Goal: Information Seeking & Learning: Learn about a topic

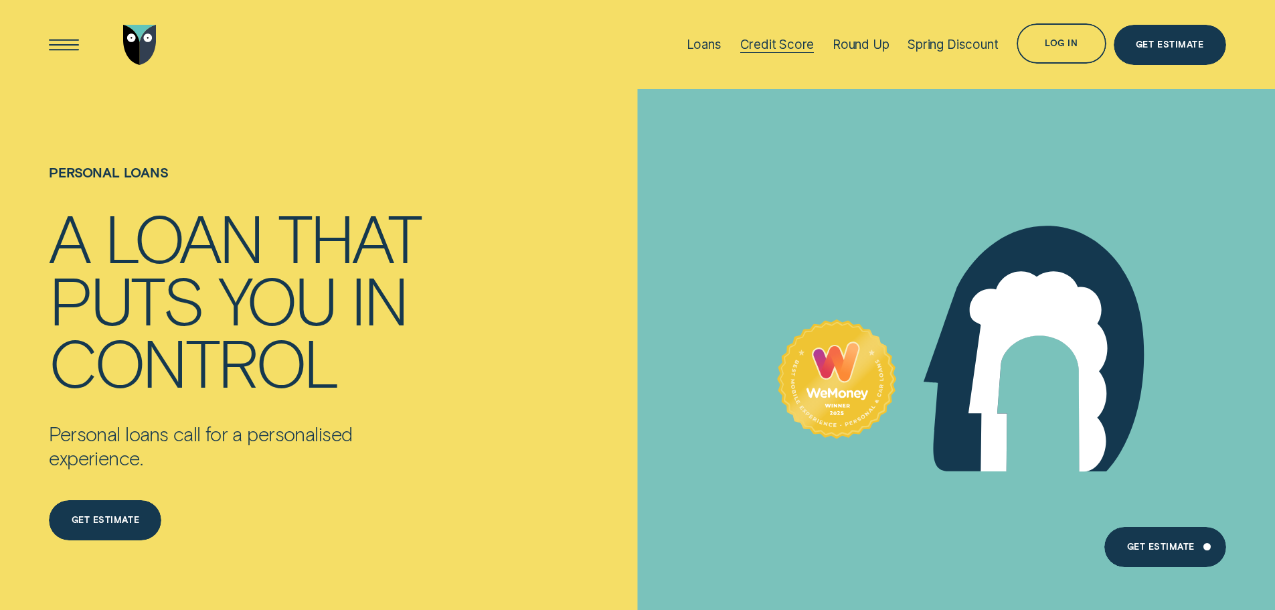
click at [782, 42] on div "Credit Score" at bounding box center [777, 44] width 74 height 15
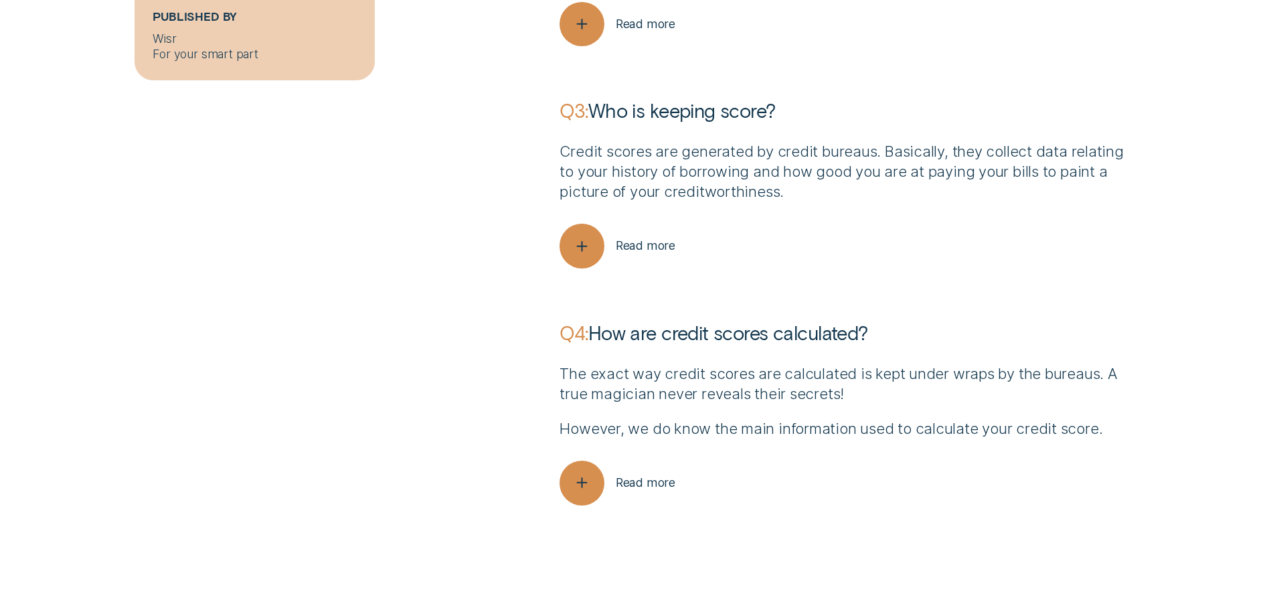
scroll to position [4685, 0]
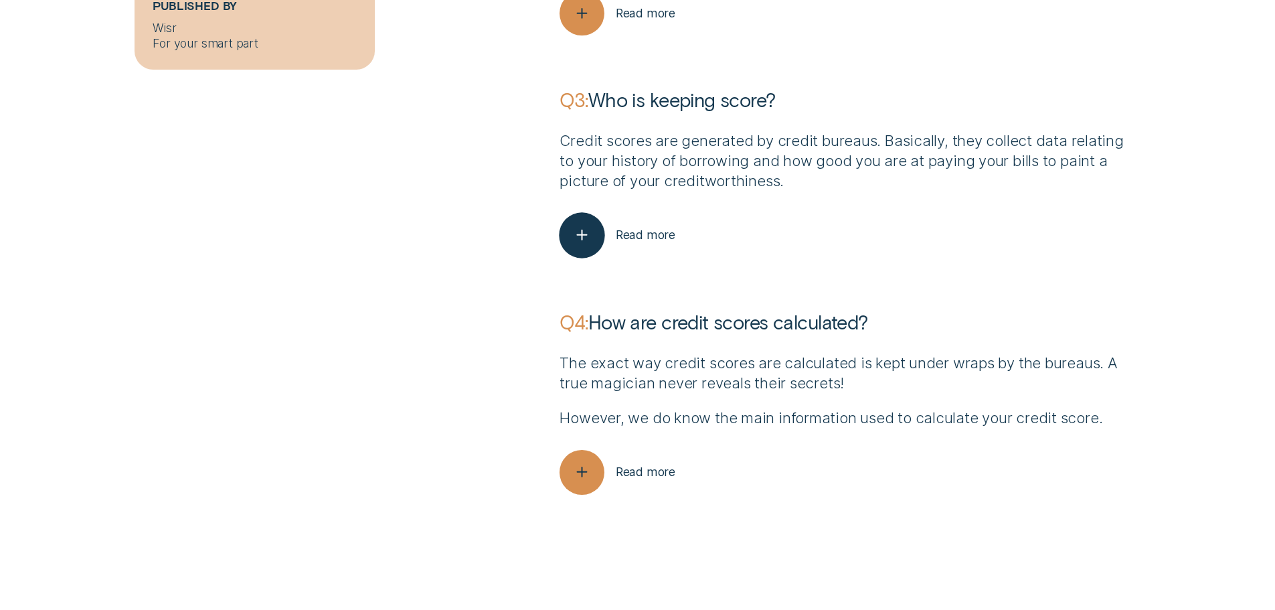
click at [639, 232] on span "Read more" at bounding box center [646, 235] width 60 height 15
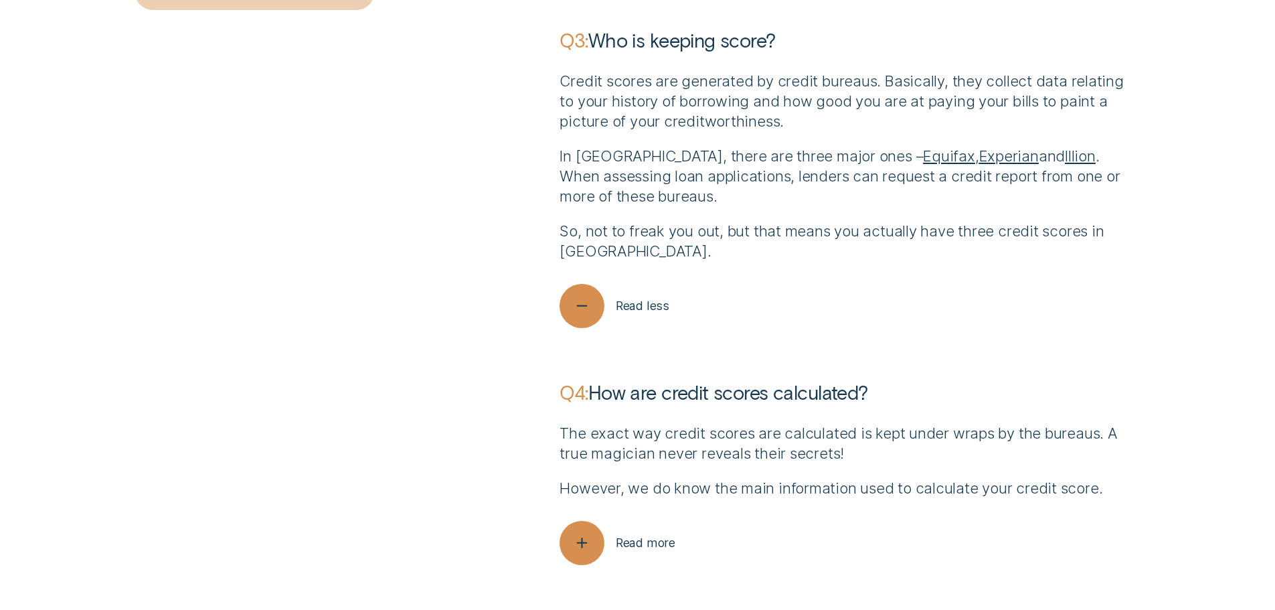
scroll to position [4885, 0]
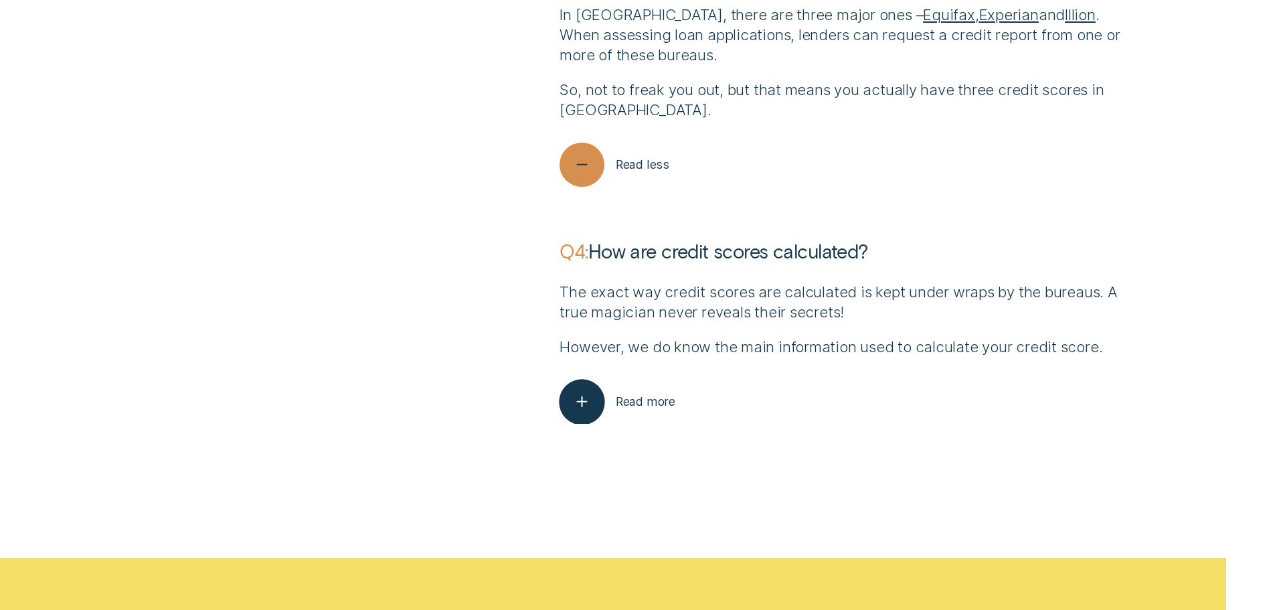
click at [640, 400] on span "Read more" at bounding box center [646, 401] width 60 height 15
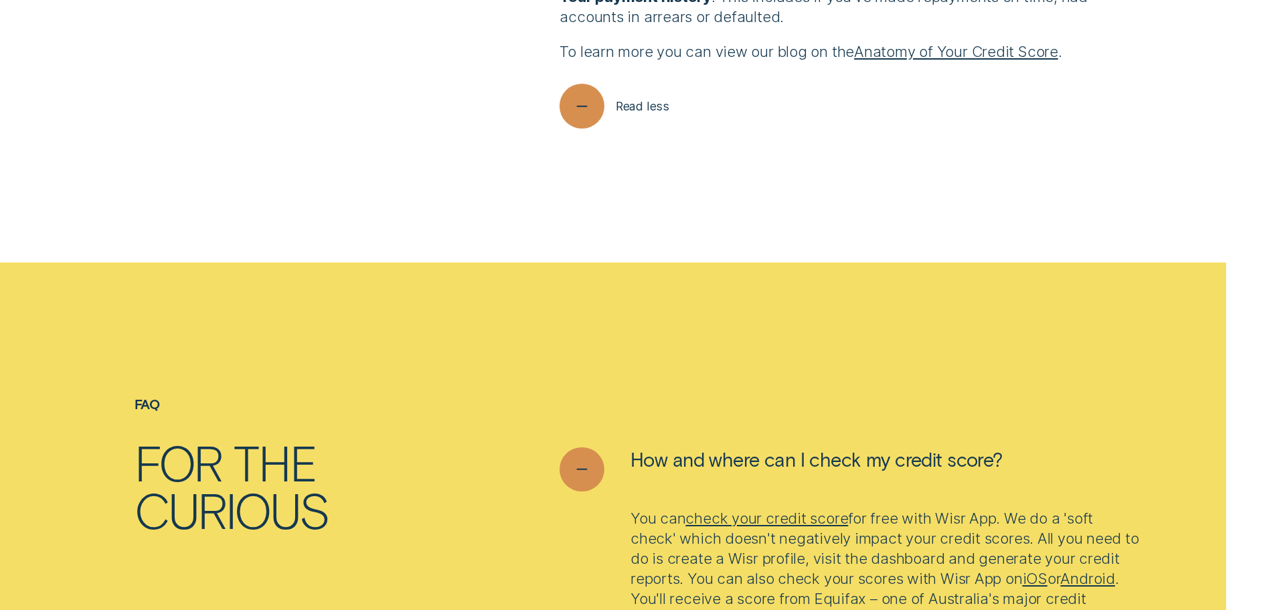
scroll to position [5822, 0]
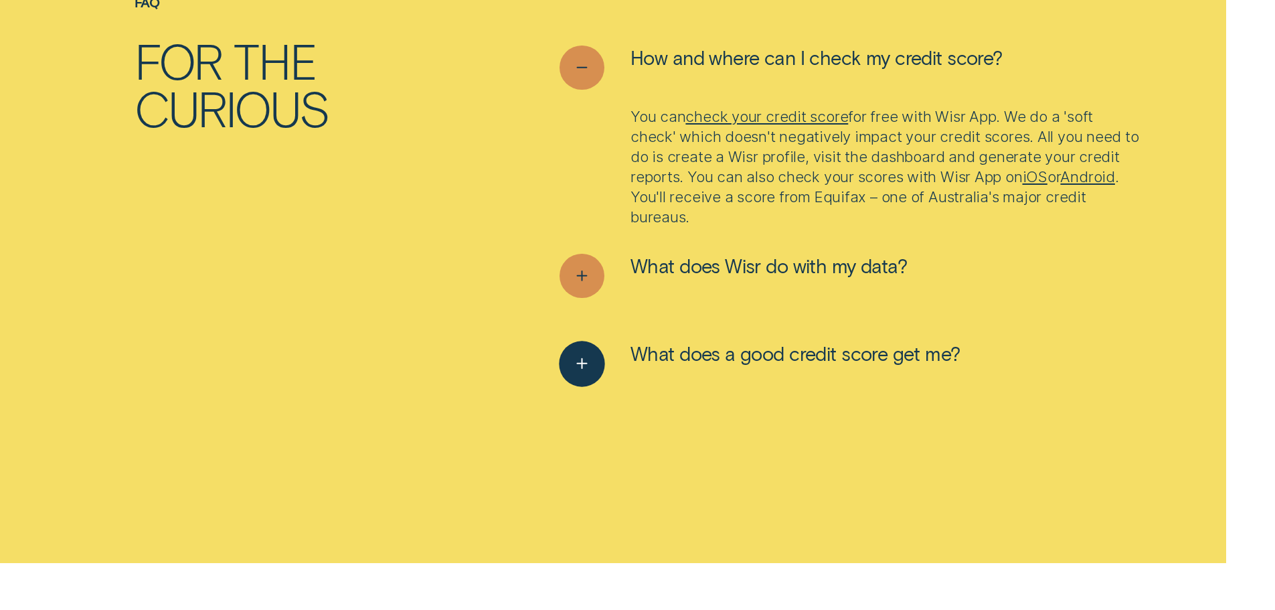
click at [728, 355] on span "What does a good credit score get me?" at bounding box center [795, 353] width 330 height 24
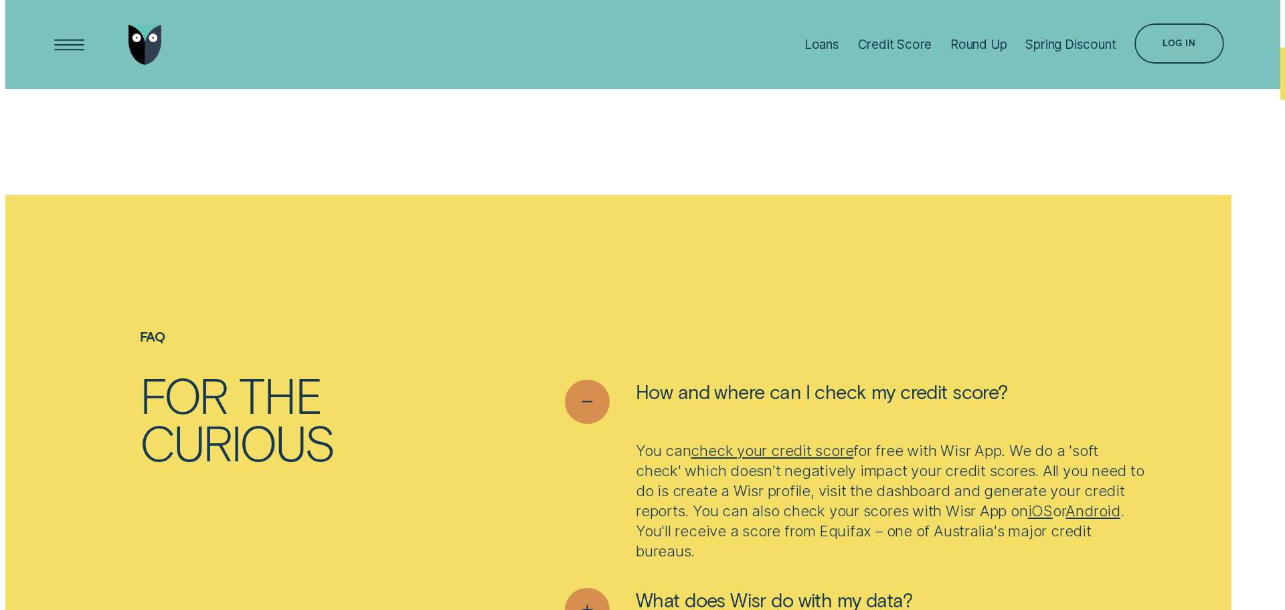
scroll to position [5151, 0]
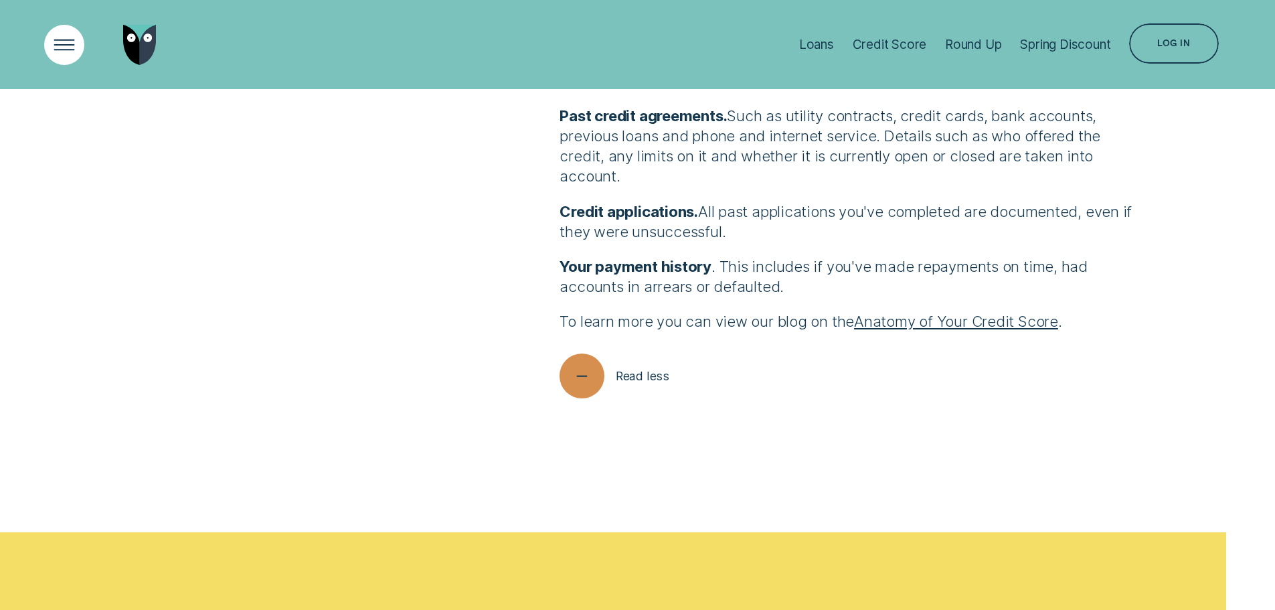
click at [64, 44] on div "Open Menu" at bounding box center [63, 44] width 57 height 57
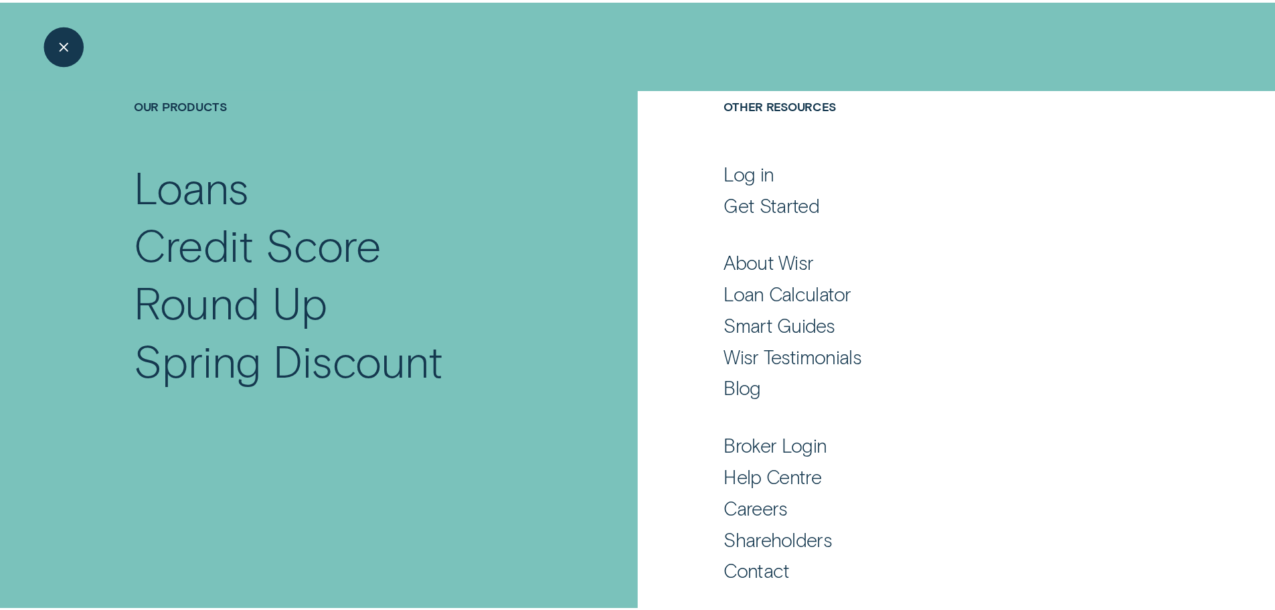
scroll to position [88, 0]
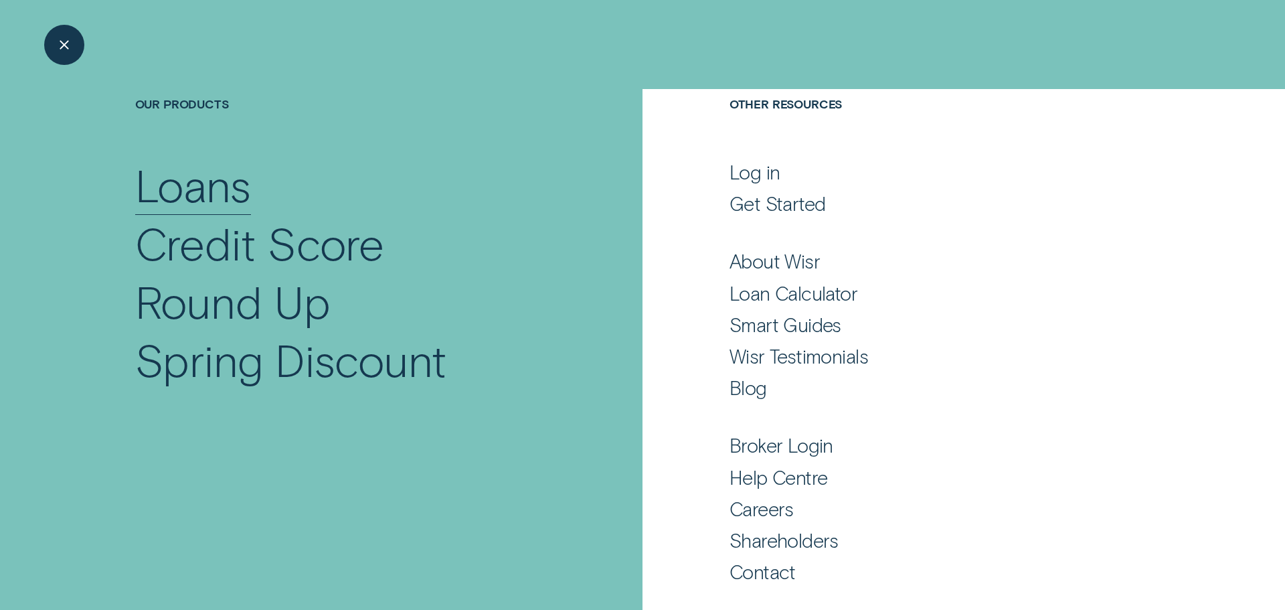
click at [199, 198] on div "Loans" at bounding box center [193, 185] width 116 height 58
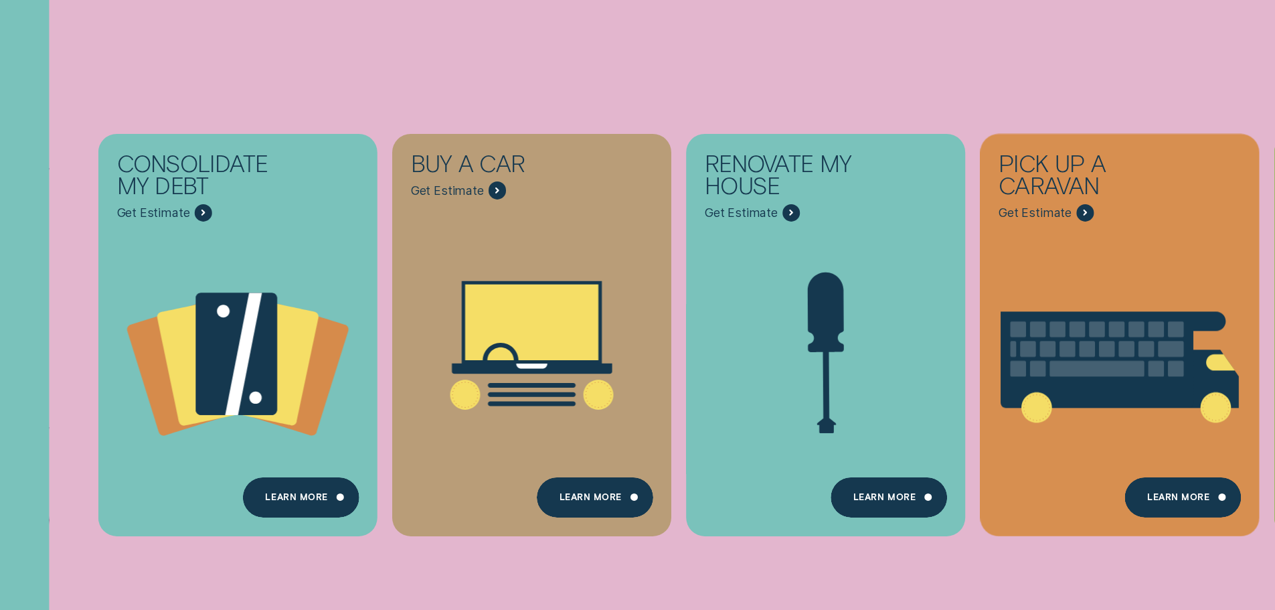
scroll to position [268, 0]
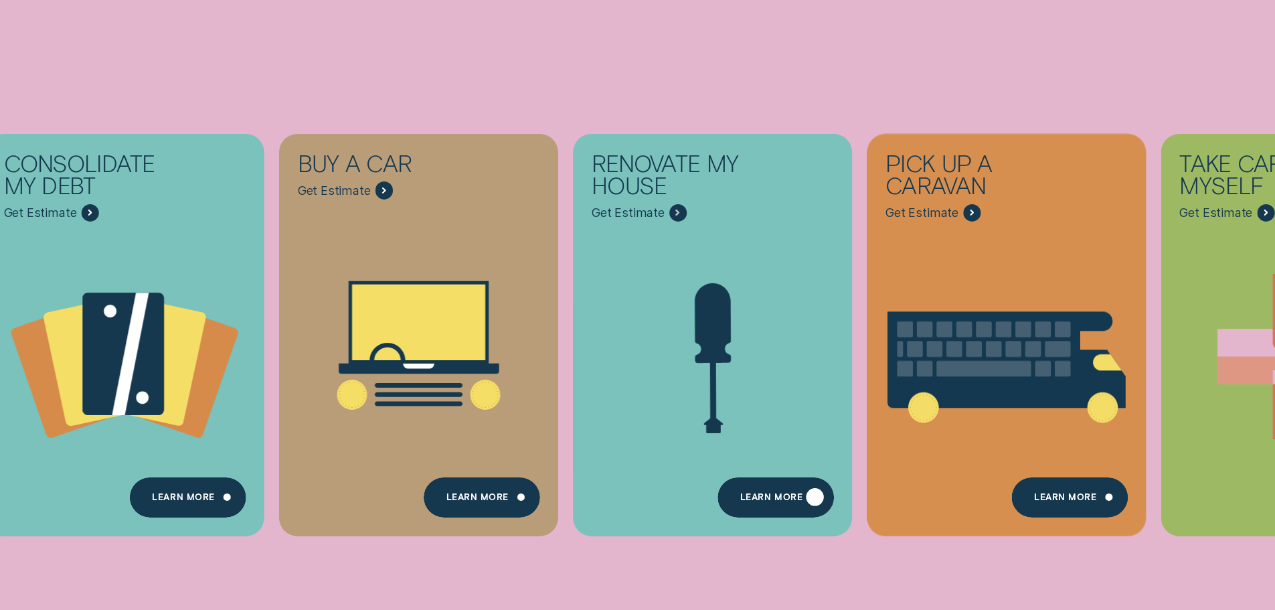
click at [786, 501] on div "Learn more" at bounding box center [771, 499] width 62 height 8
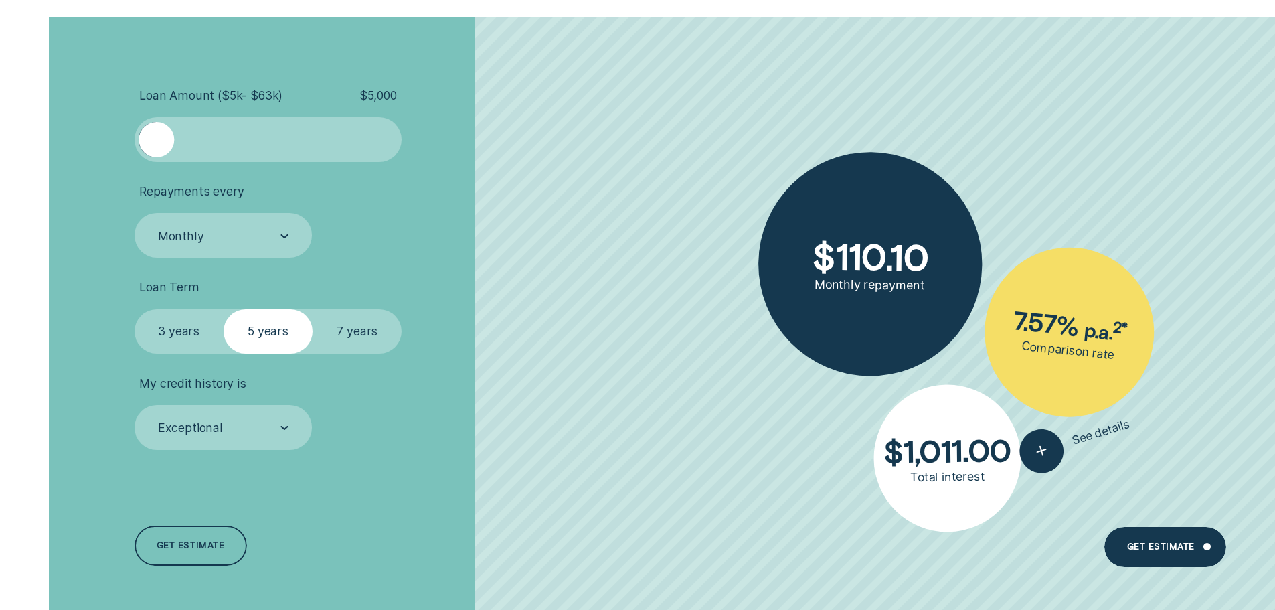
scroll to position [2008, 0]
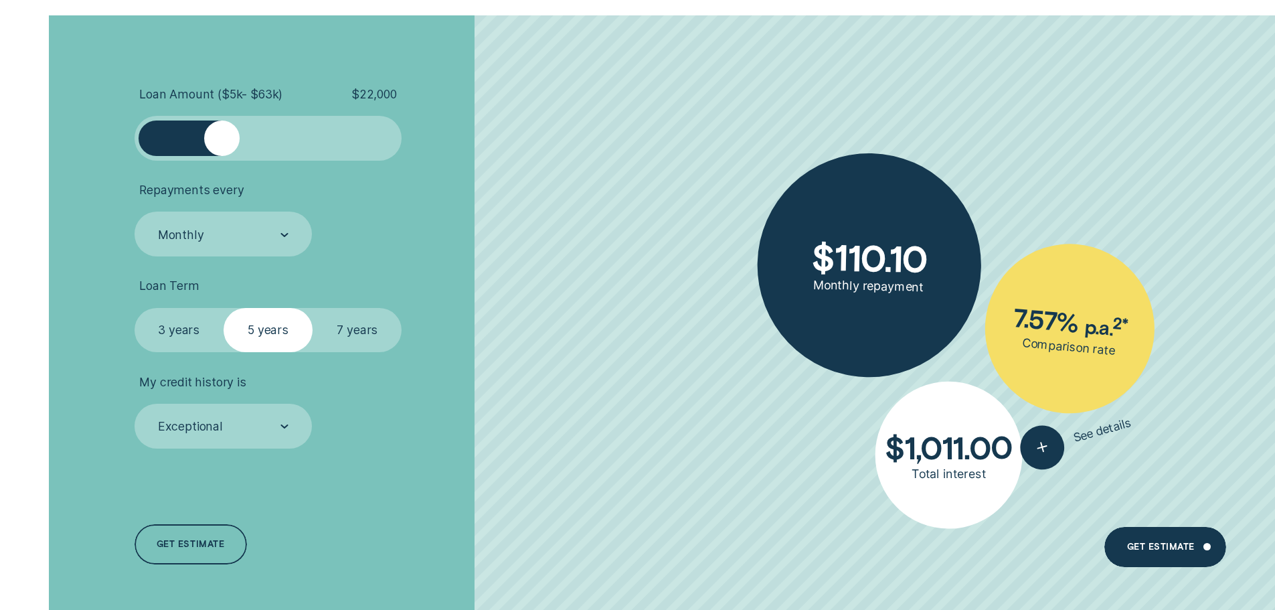
click at [224, 141] on div at bounding box center [268, 137] width 223 height 35
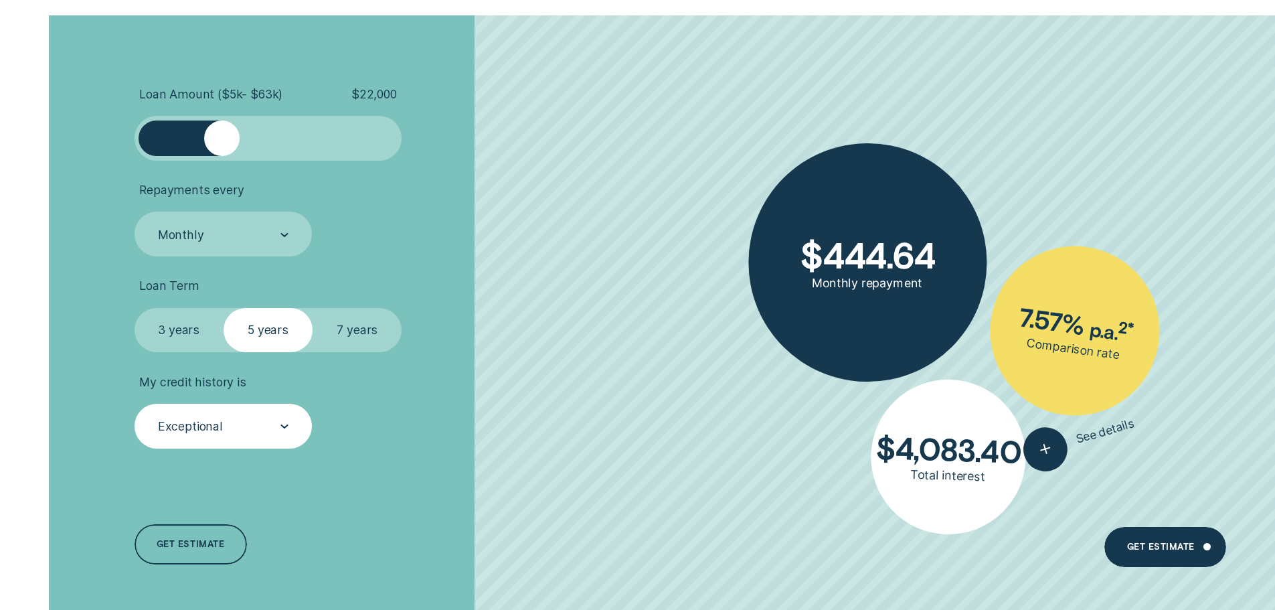
click at [213, 430] on div "Exceptional" at bounding box center [190, 426] width 65 height 15
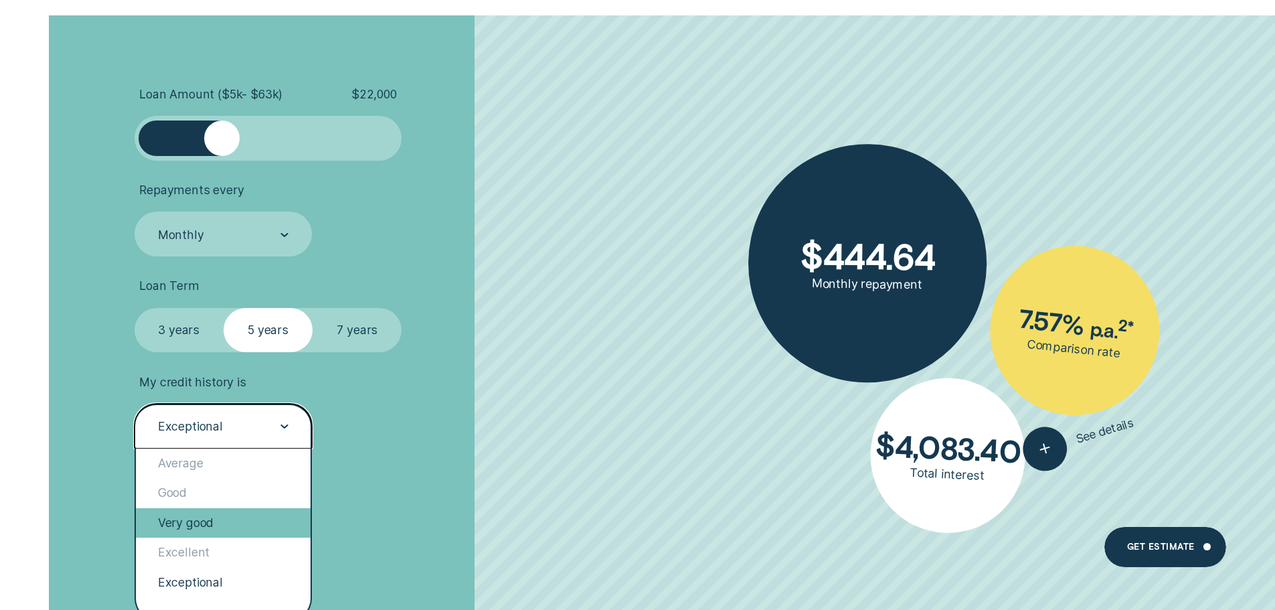
click at [209, 526] on div "Very good" at bounding box center [223, 522] width 175 height 29
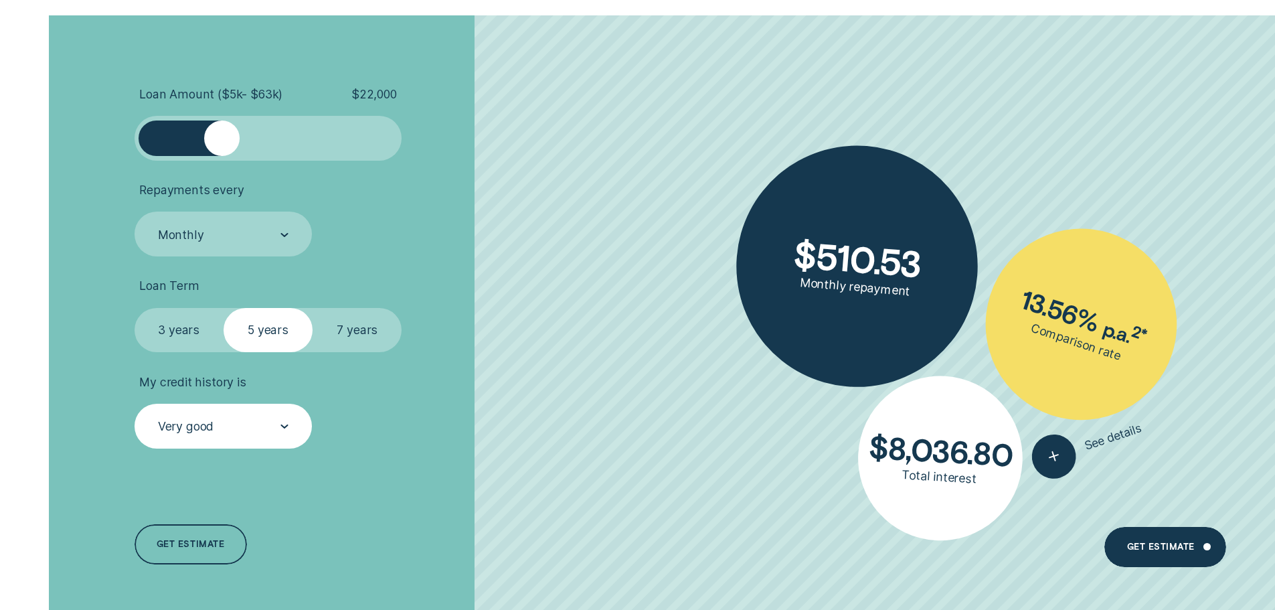
click at [361, 330] on label "7 years" at bounding box center [357, 330] width 89 height 45
click at [313, 308] on input "7 years" at bounding box center [313, 308] width 0 height 0
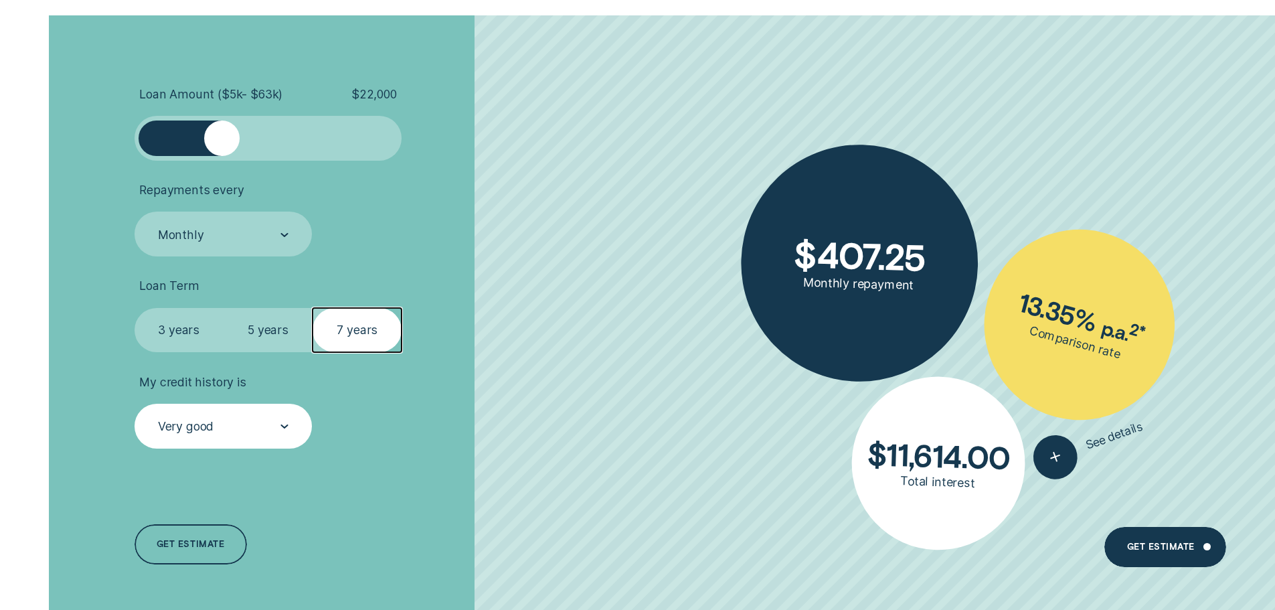
click at [183, 429] on div "Very good" at bounding box center [186, 426] width 56 height 15
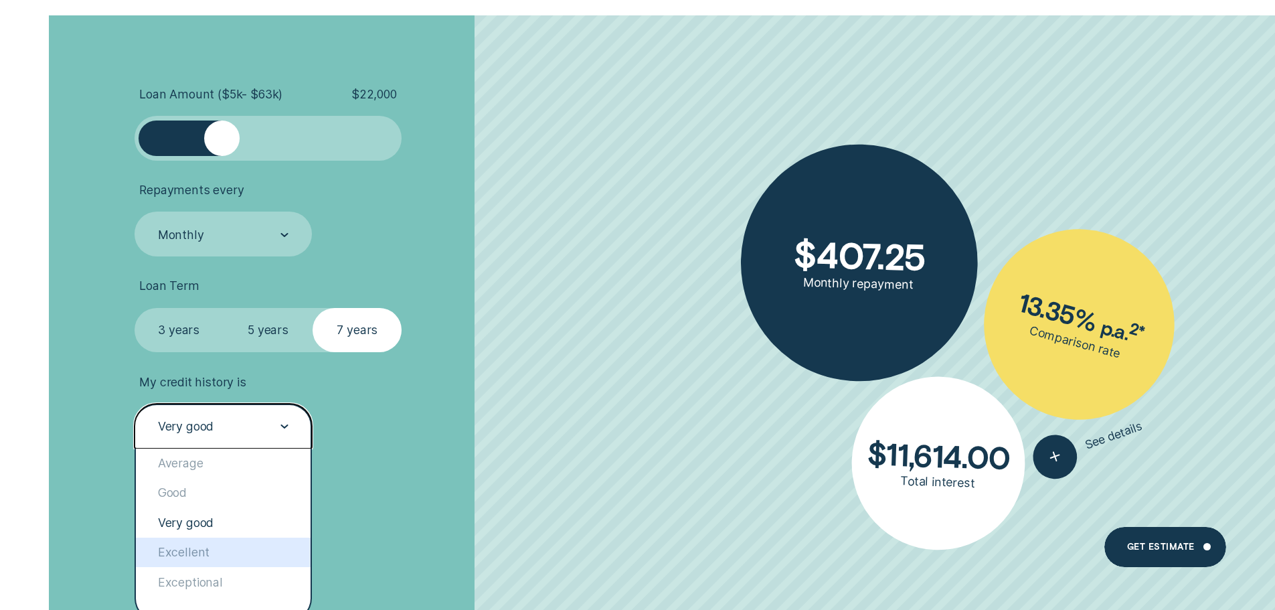
click at [178, 556] on div "Excellent" at bounding box center [223, 551] width 175 height 29
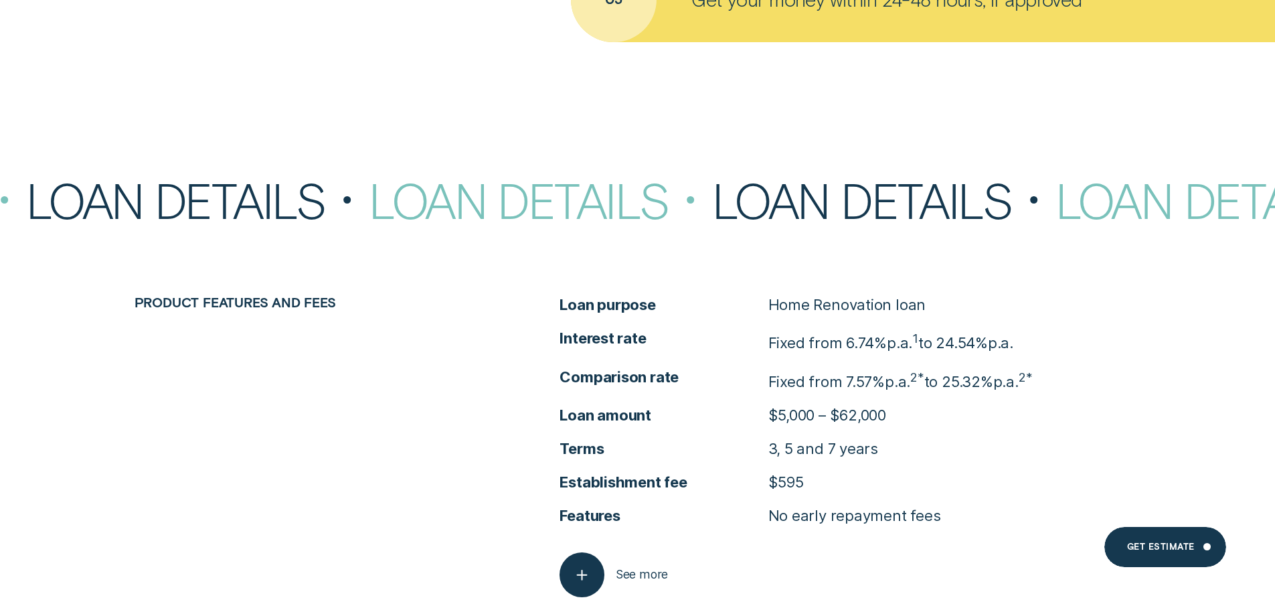
scroll to position [4149, 0]
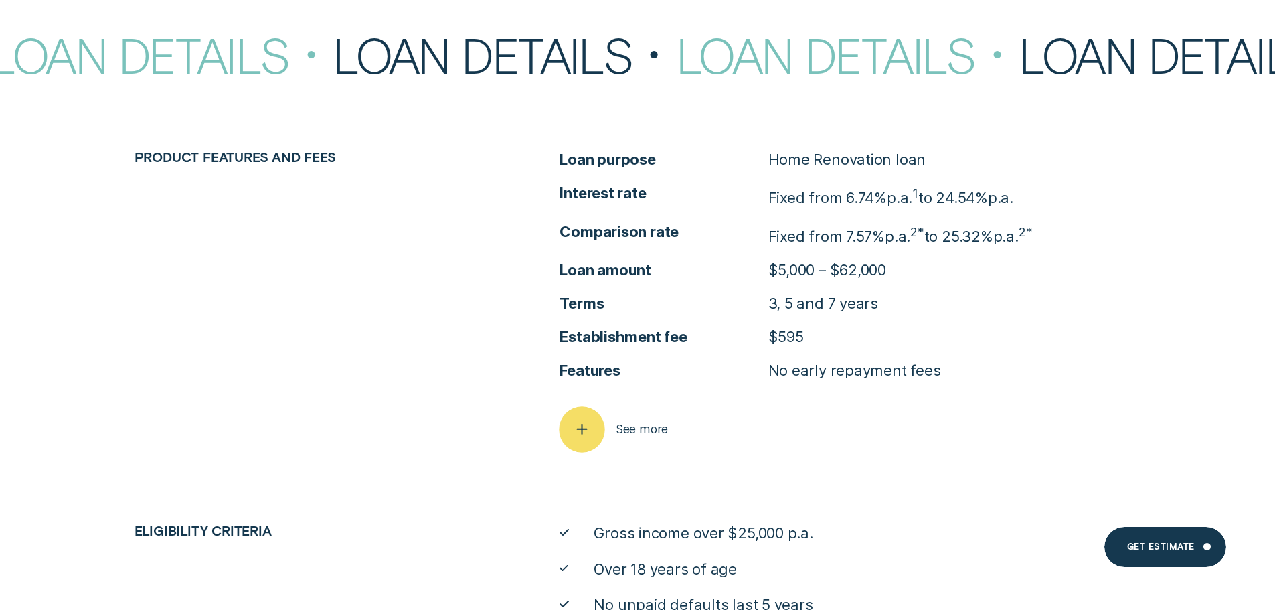
click at [645, 430] on span "See more" at bounding box center [642, 429] width 53 height 15
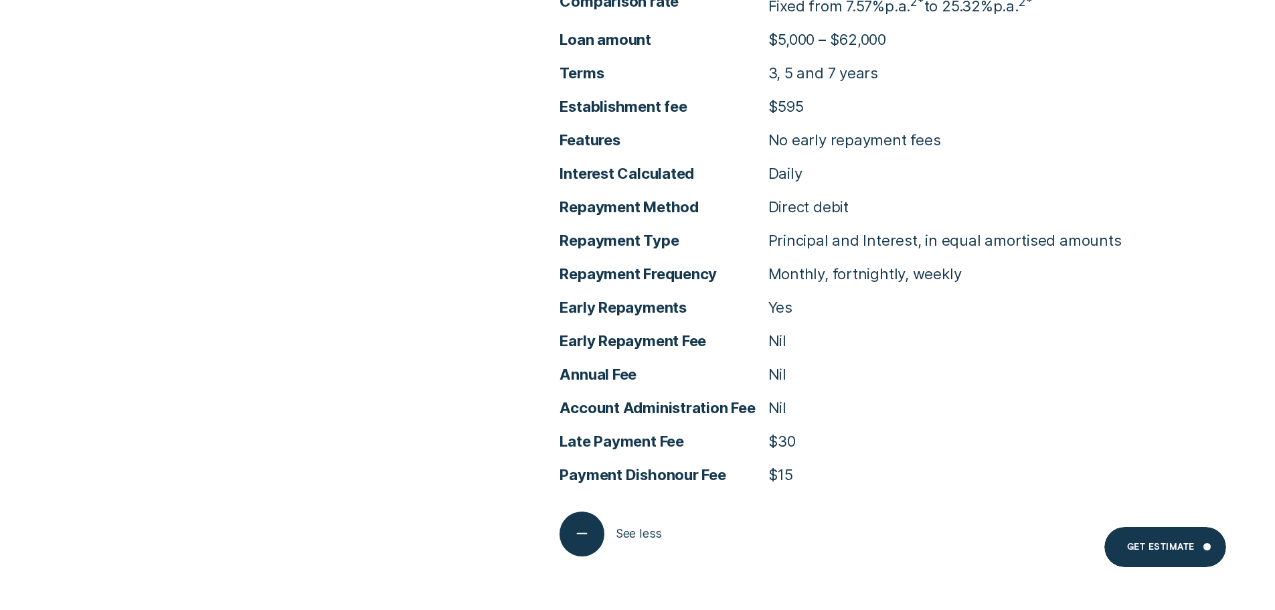
scroll to position [4551, 0]
